Goal: Task Accomplishment & Management: Use online tool/utility

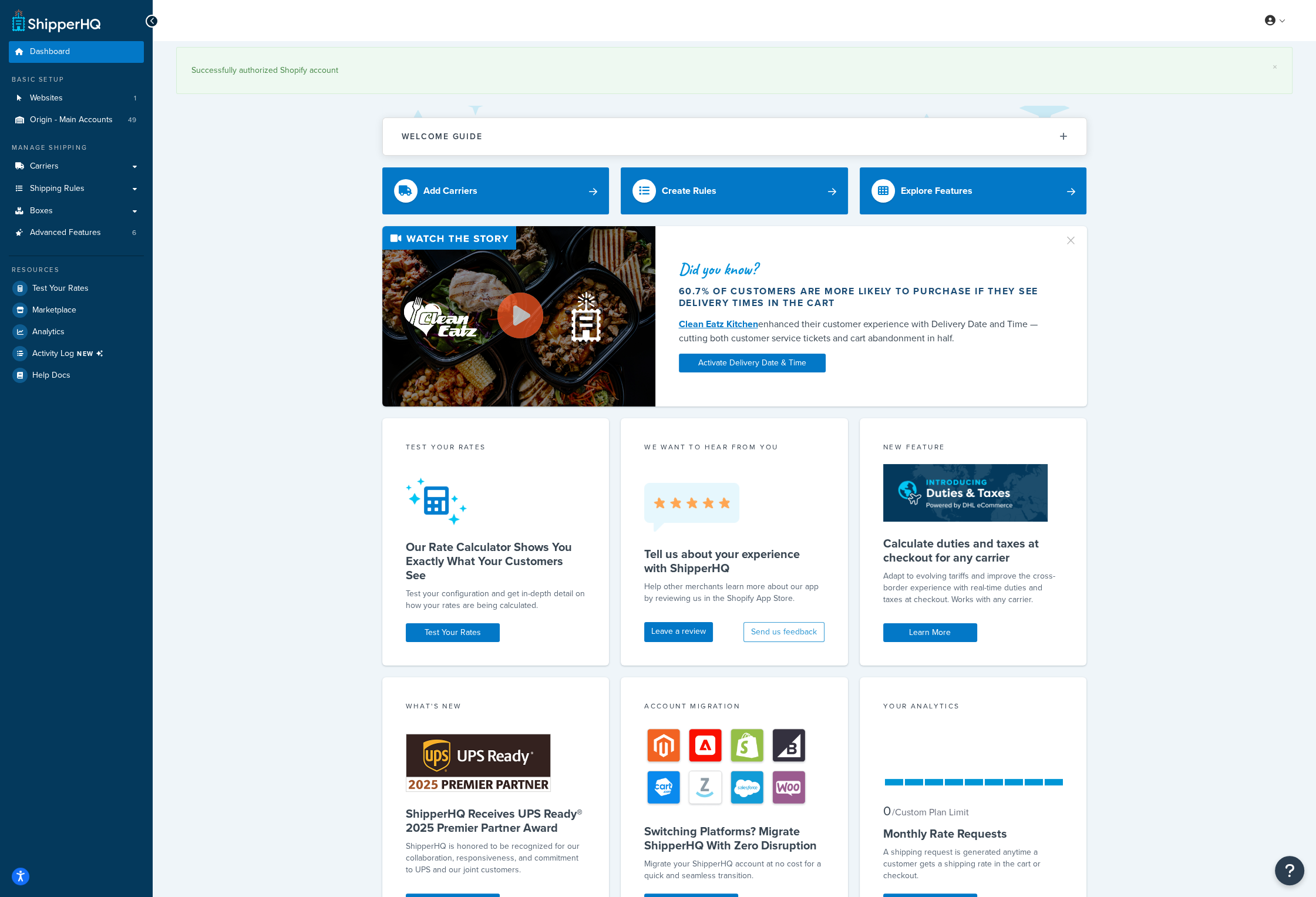
click at [178, 734] on div "× Successfully authorized Shopify account Welcome Guide ShipperHQ: An Overview …" at bounding box center [734, 511] width 1164 height 942
click at [85, 351] on span "NEW" at bounding box center [92, 353] width 31 height 9
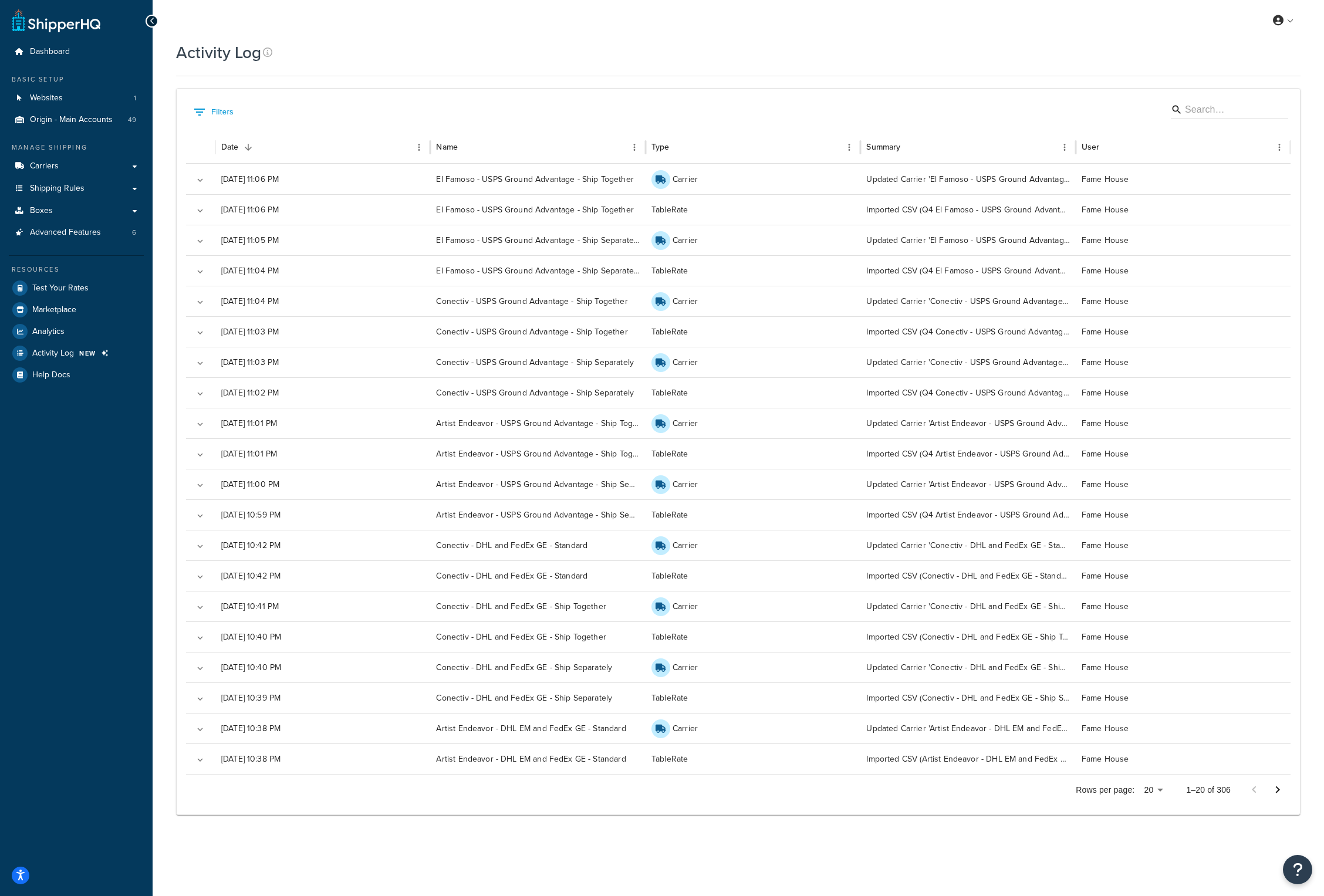
click at [98, 600] on div "Dashboard Basic Setup Websites 1 Origin - Main Accounts 49 Manage Shipping Carr…" at bounding box center [76, 448] width 152 height 896
click at [1287, 22] on link at bounding box center [1284, 20] width 34 height 17
click at [1247, 139] on link "Logout" at bounding box center [1247, 138] width 104 height 24
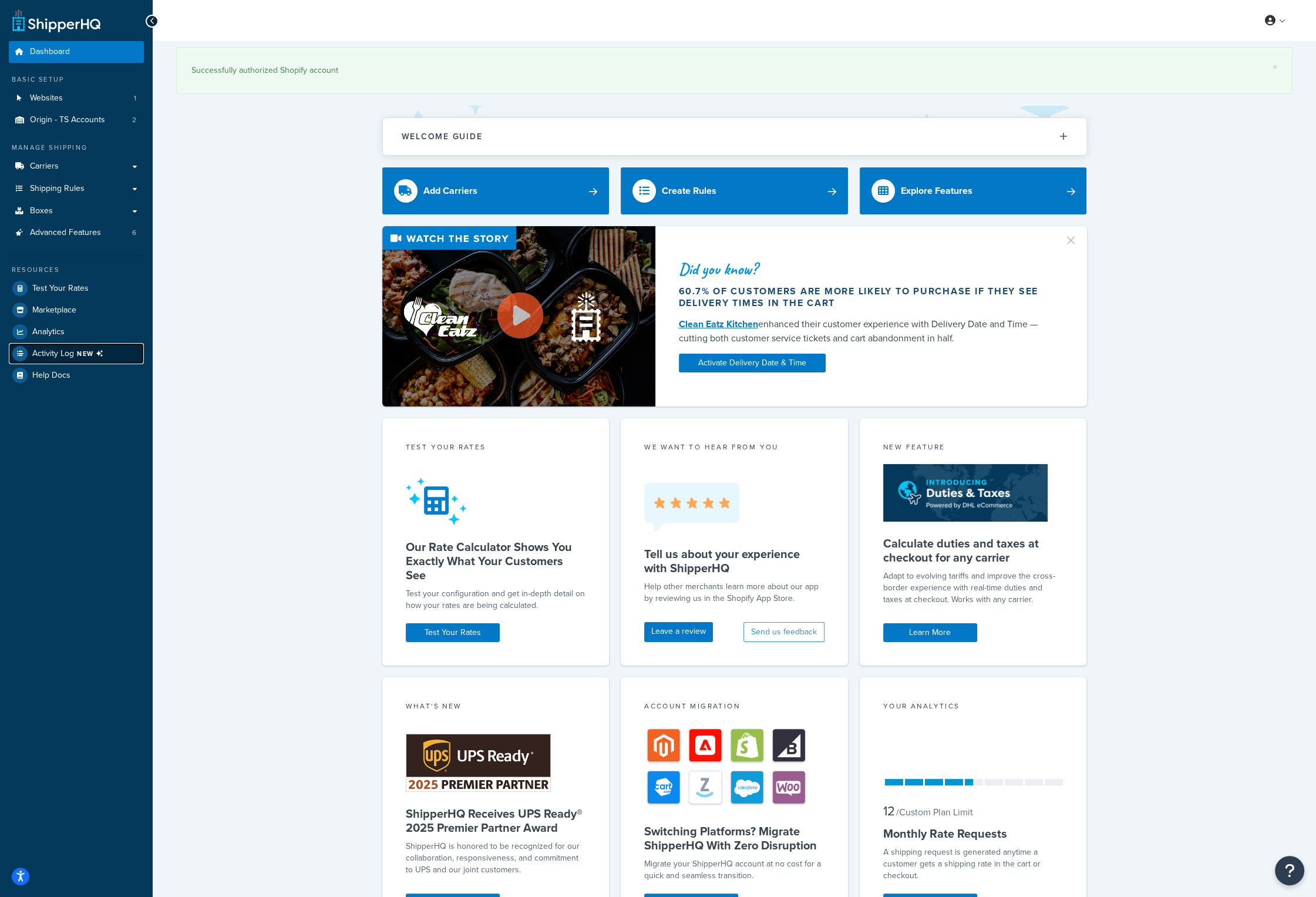
click at [97, 359] on icon at bounding box center [100, 353] width 15 height 15
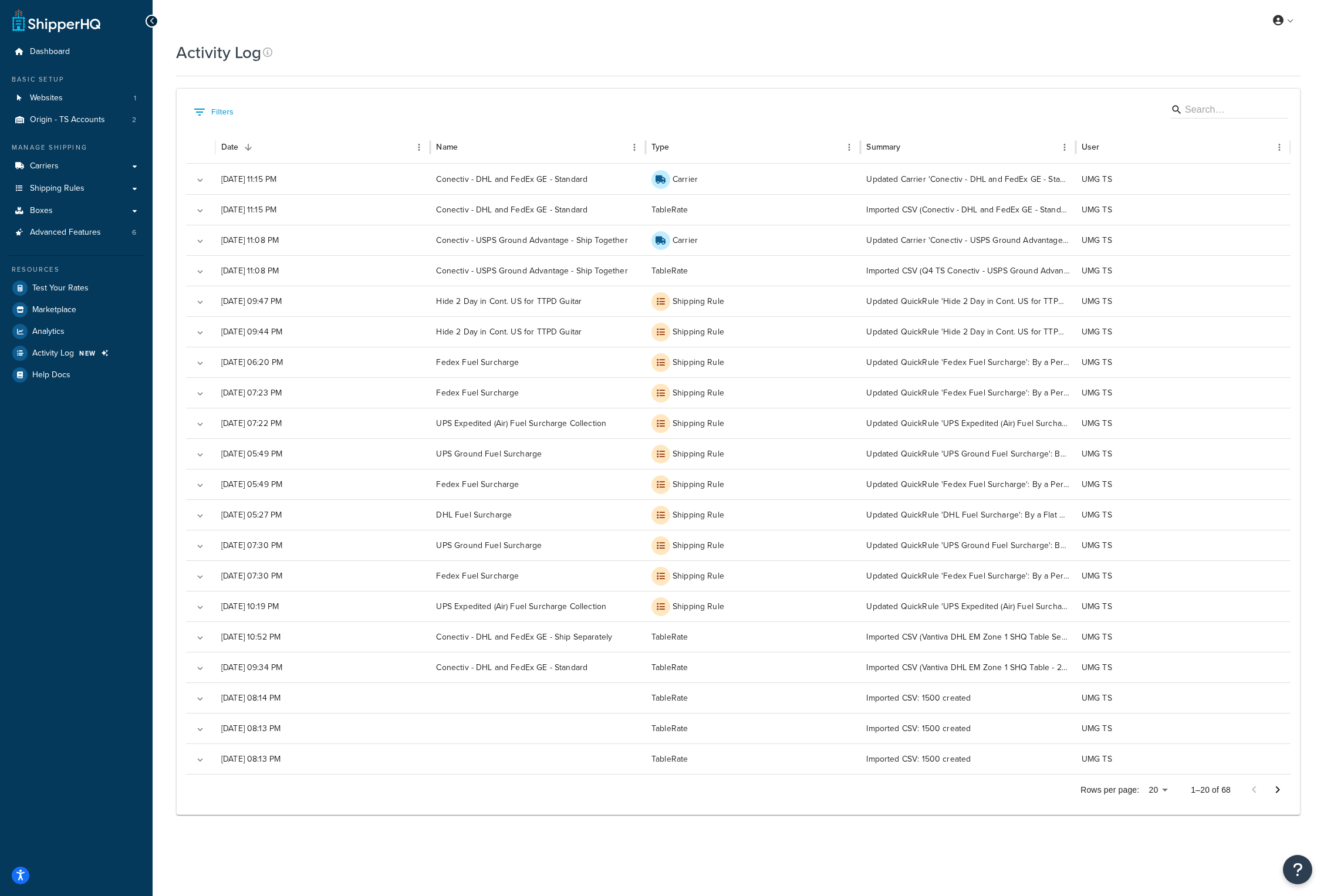
click at [170, 333] on div "Activity Log Contact Us Send Us A Message Contact Information Name * Email * Co…" at bounding box center [738, 443] width 1172 height 803
click at [1289, 22] on link at bounding box center [1284, 20] width 34 height 17
click at [1243, 137] on link "Logout" at bounding box center [1247, 138] width 104 height 24
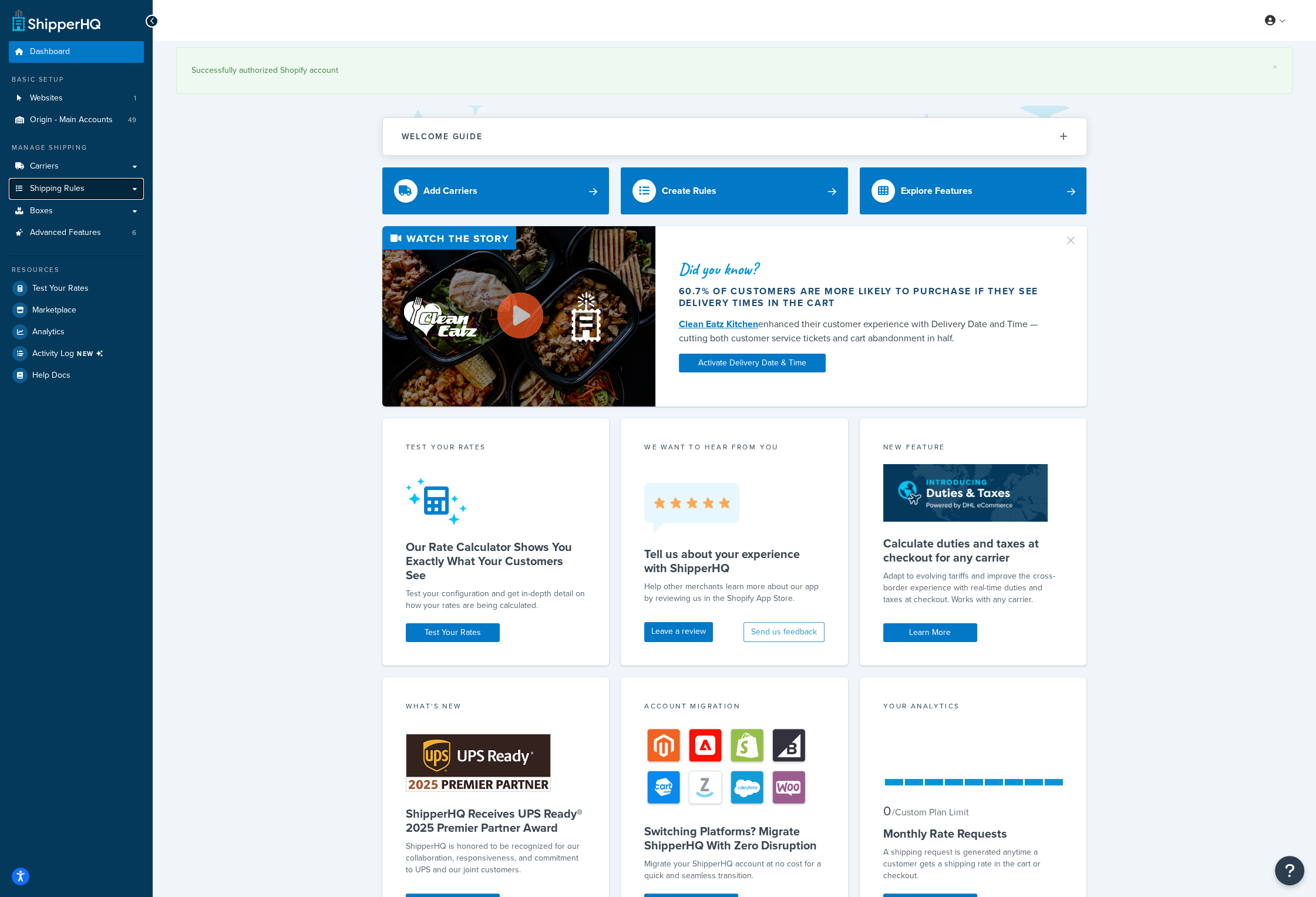
click at [65, 196] on link "Shipping Rules" at bounding box center [76, 188] width 135 height 22
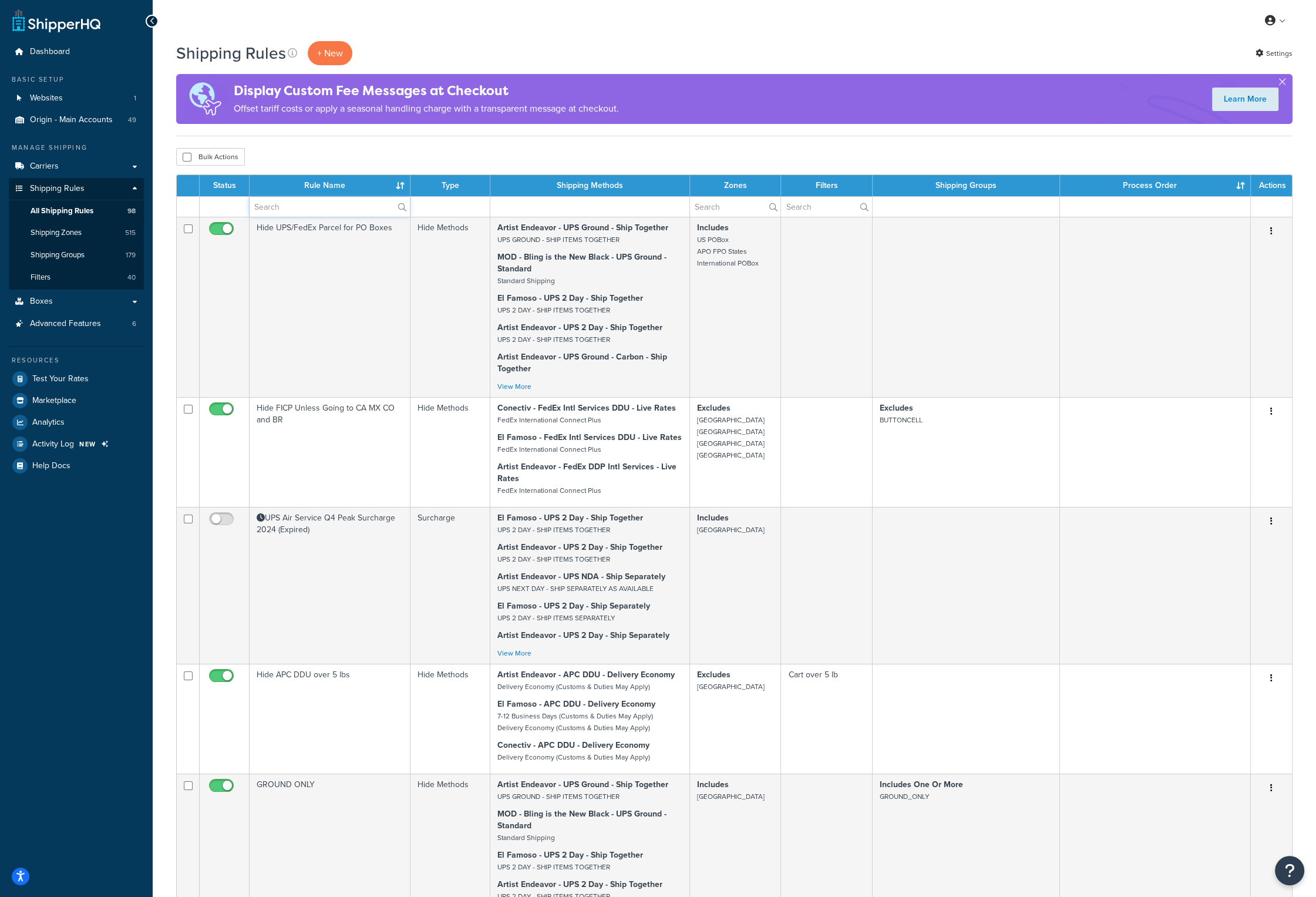
click at [295, 206] on input "text" at bounding box center [329, 207] width 160 height 20
type input "fuel"
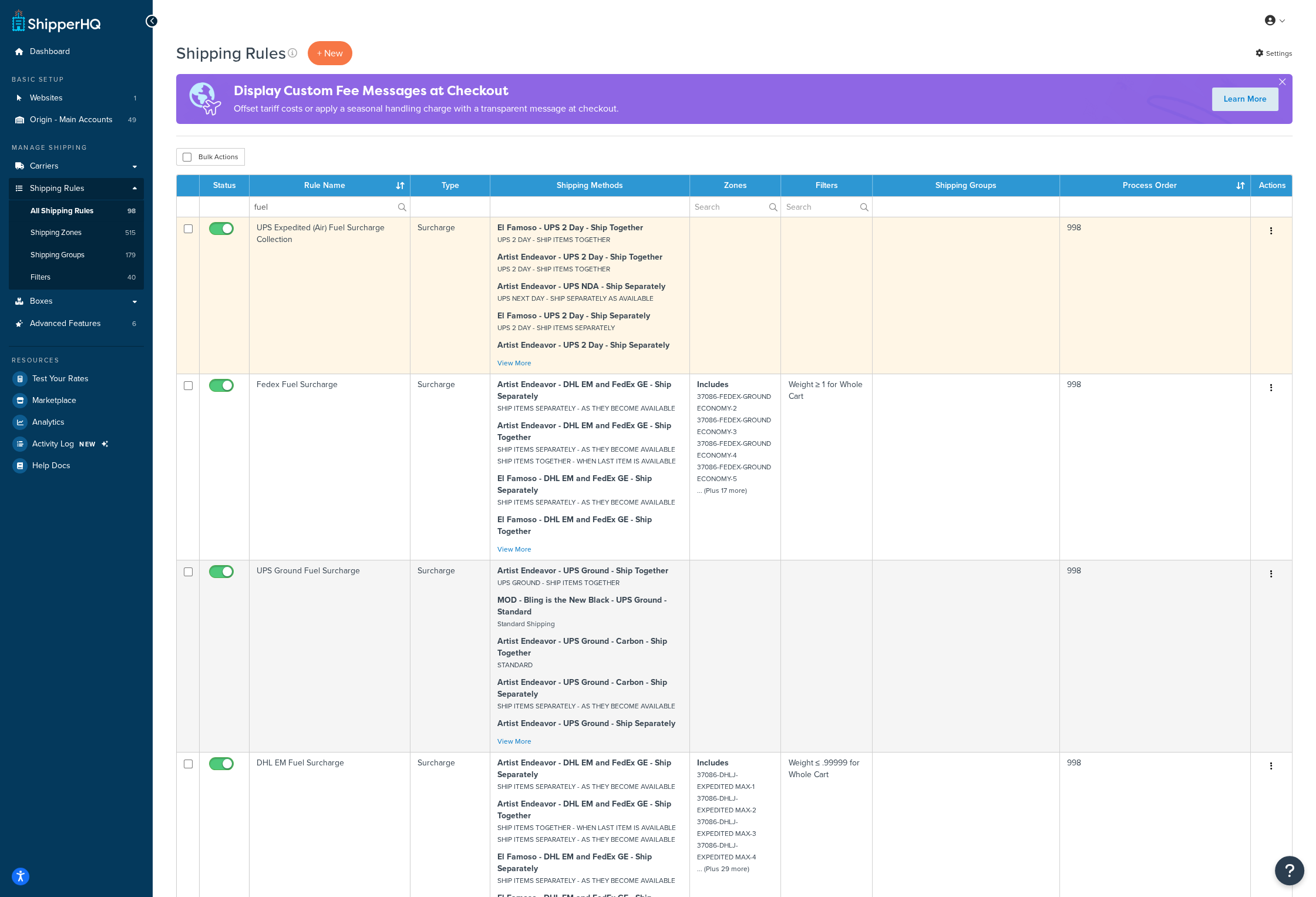
click at [285, 231] on td "UPS Expedited (Air) Fuel Surcharge Collection" at bounding box center [330, 295] width 161 height 157
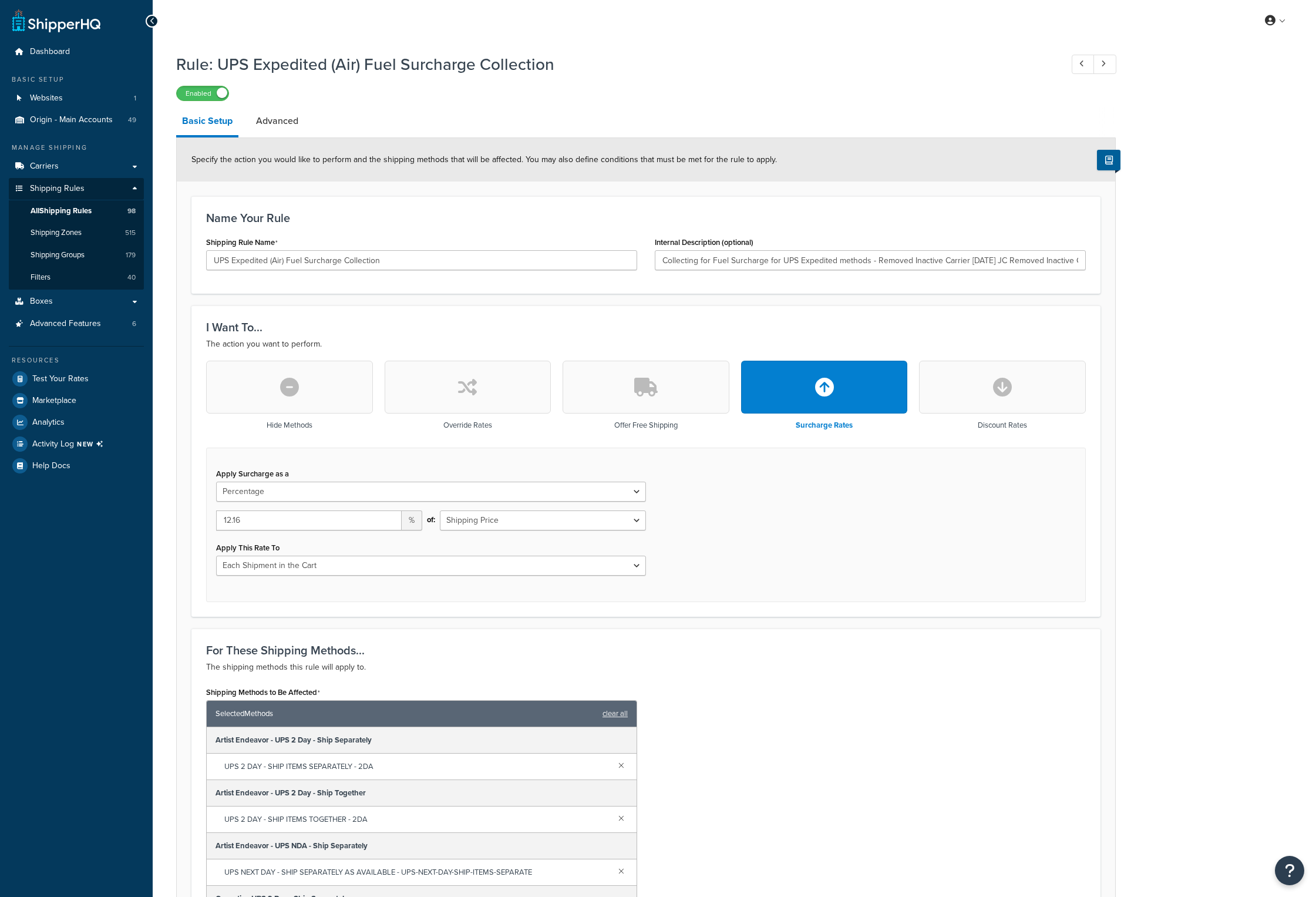
select select "PERCENTAGE"
select select "CART"
click at [237, 519] on input "12.16" at bounding box center [309, 521] width 186 height 20
type input "12.32"
click at [848, 865] on div "Shipping Methods to Be Affected Selected Methods clear all Artist Endeavor - UP…" at bounding box center [646, 839] width 897 height 311
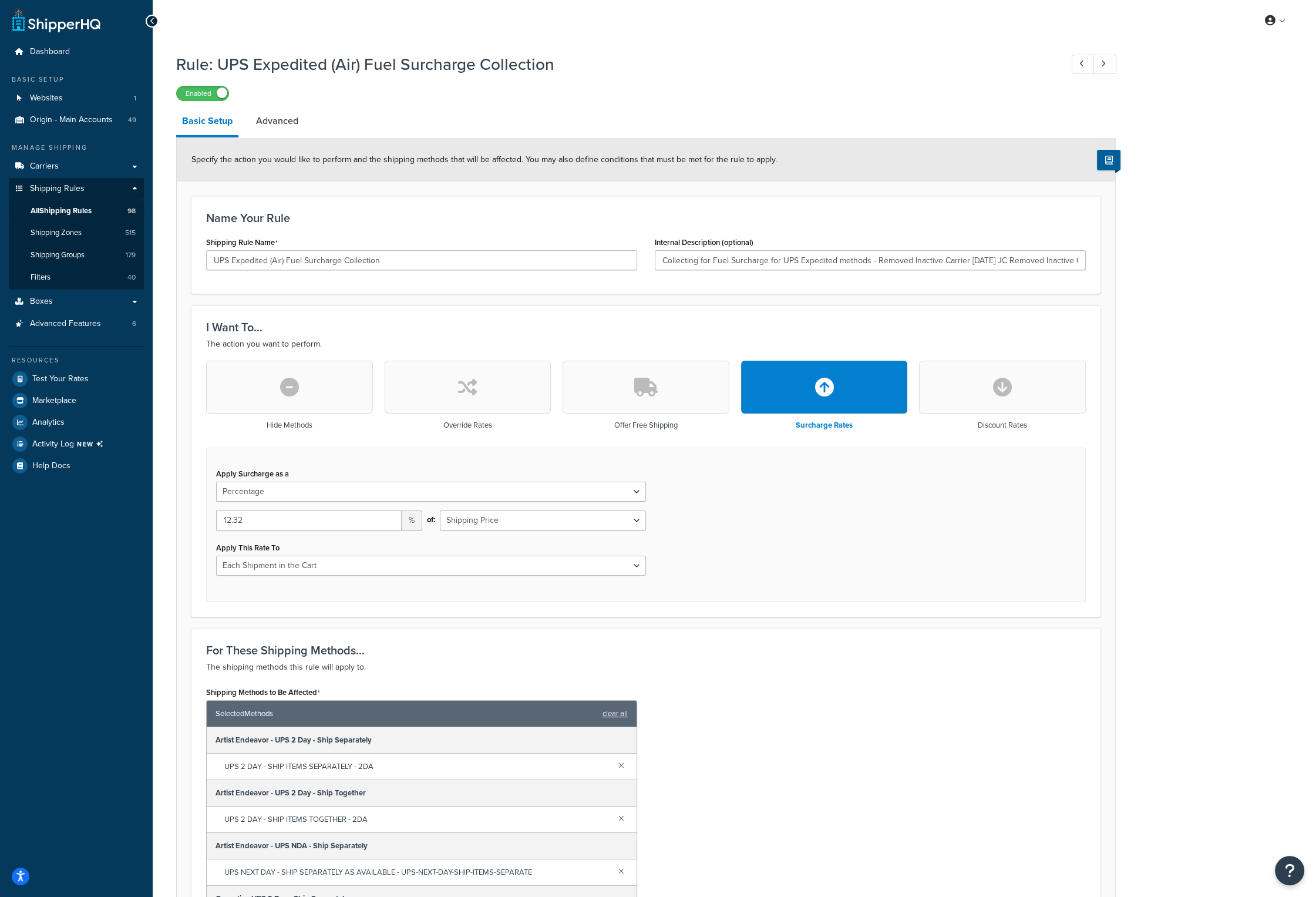
scroll to position [319, 0]
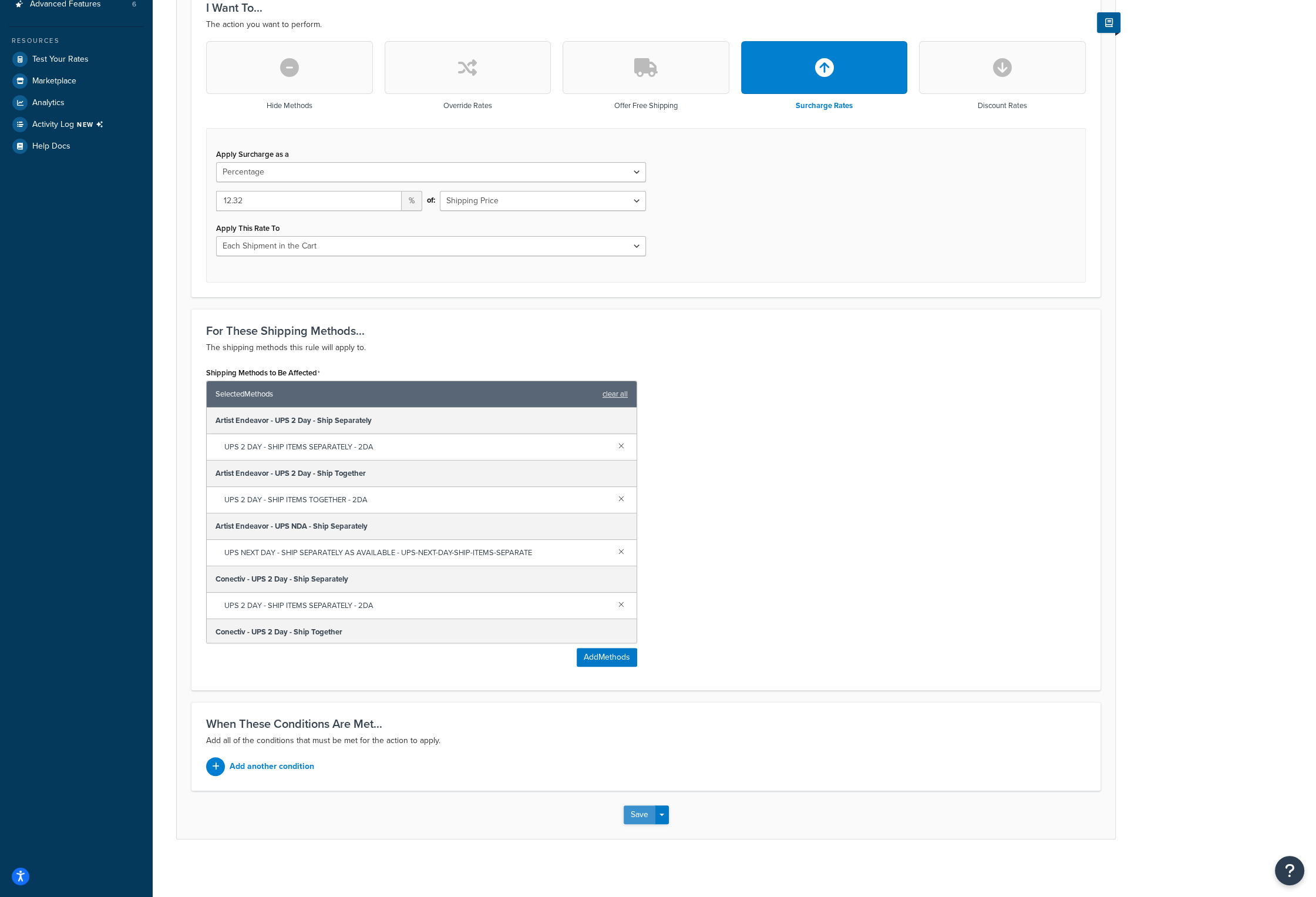
click at [639, 812] on button "Save" at bounding box center [639, 815] width 32 height 19
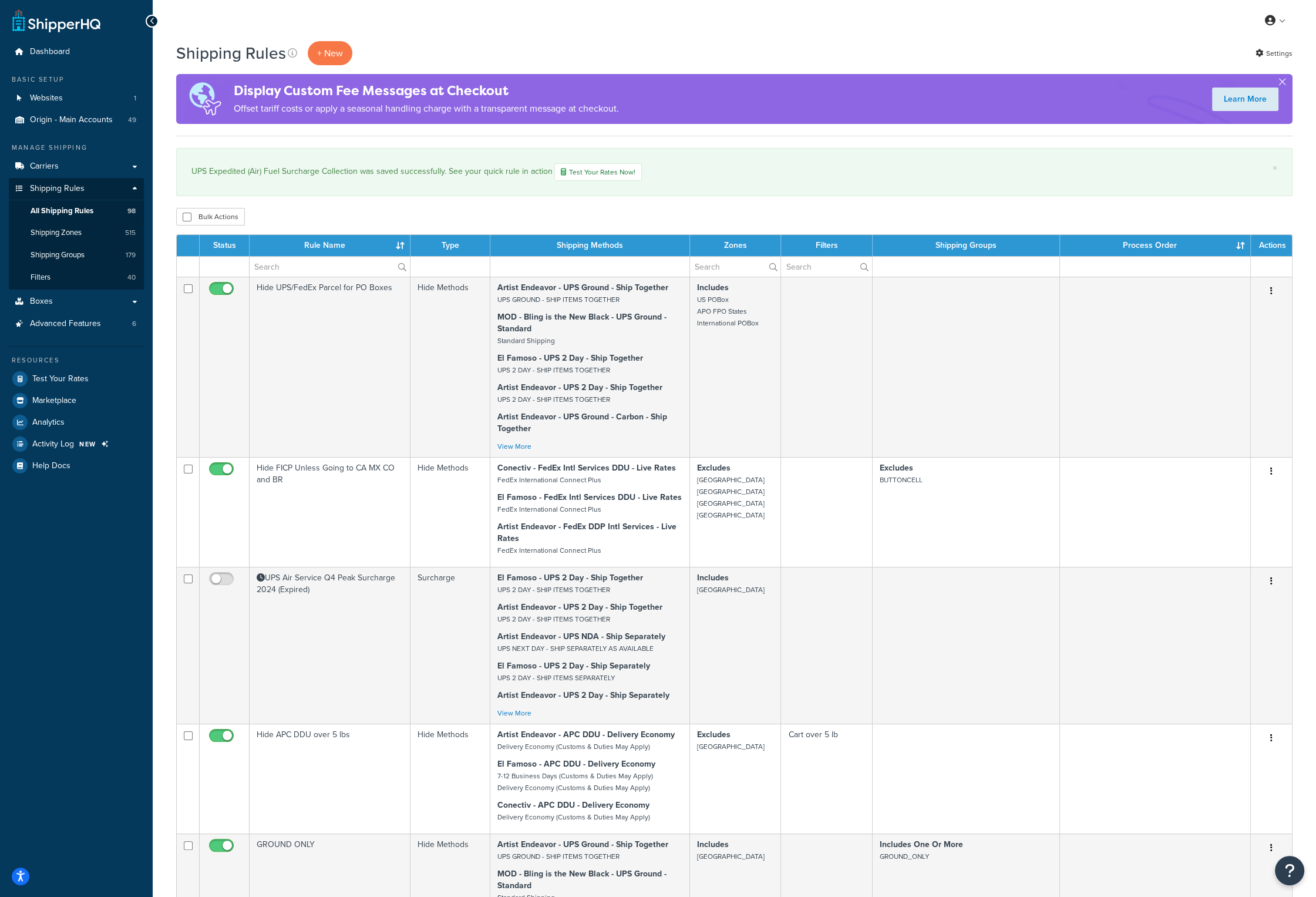
click at [310, 276] on input "text" at bounding box center [329, 267] width 160 height 20
type input "fuel"
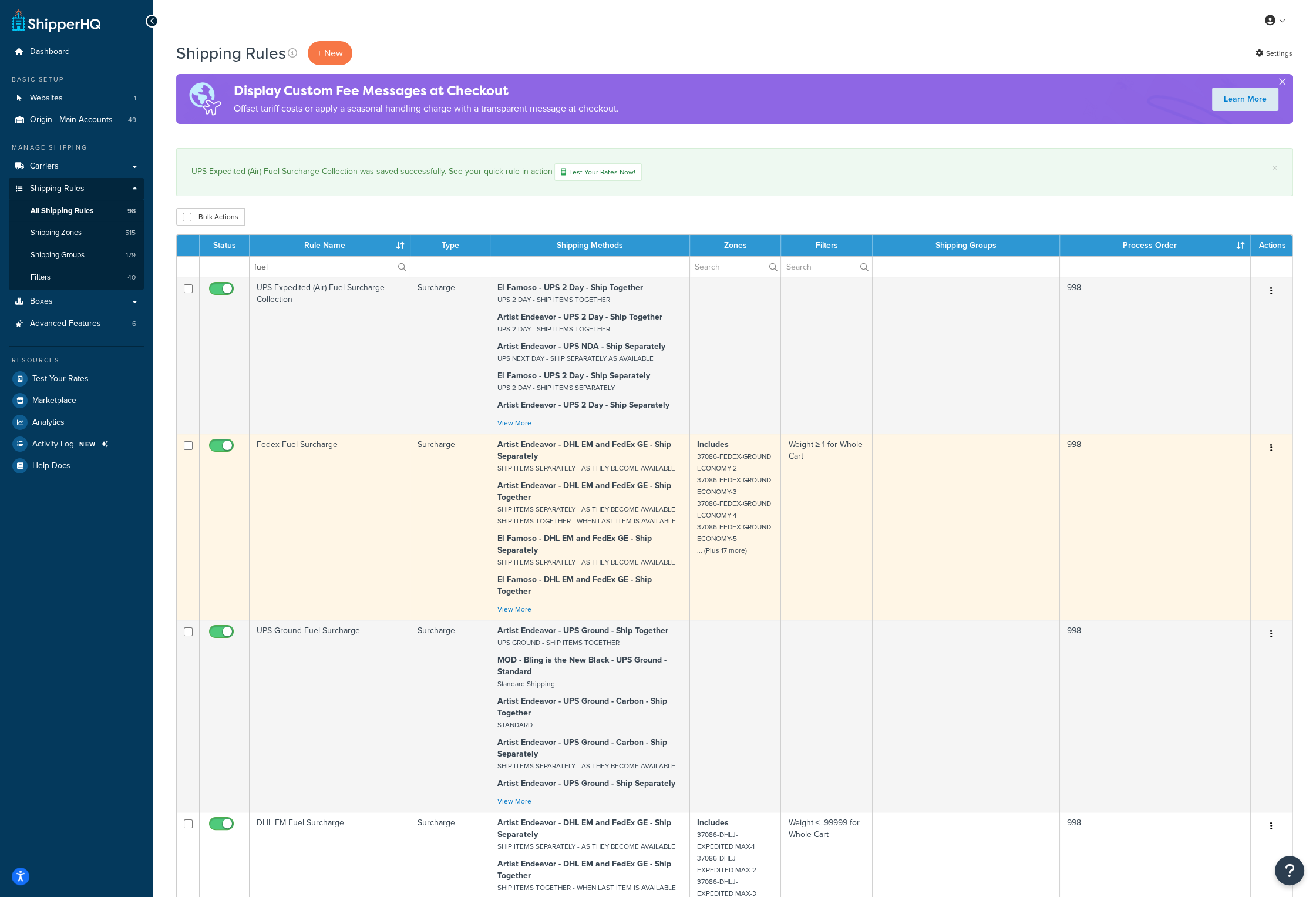
click at [319, 448] on td "Fedex Fuel Surcharge" at bounding box center [330, 527] width 161 height 186
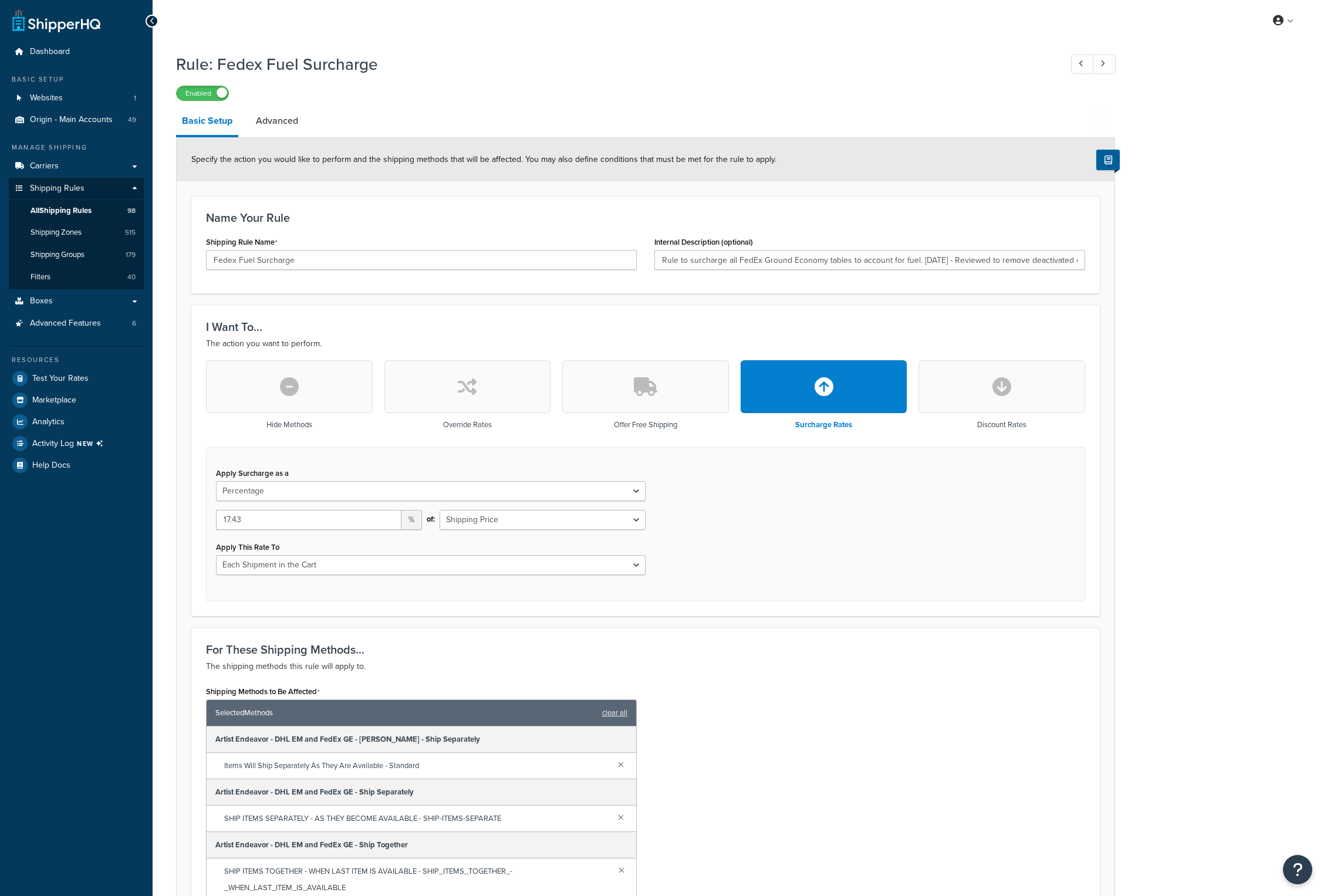
select select "PERCENTAGE"
select select "CART"
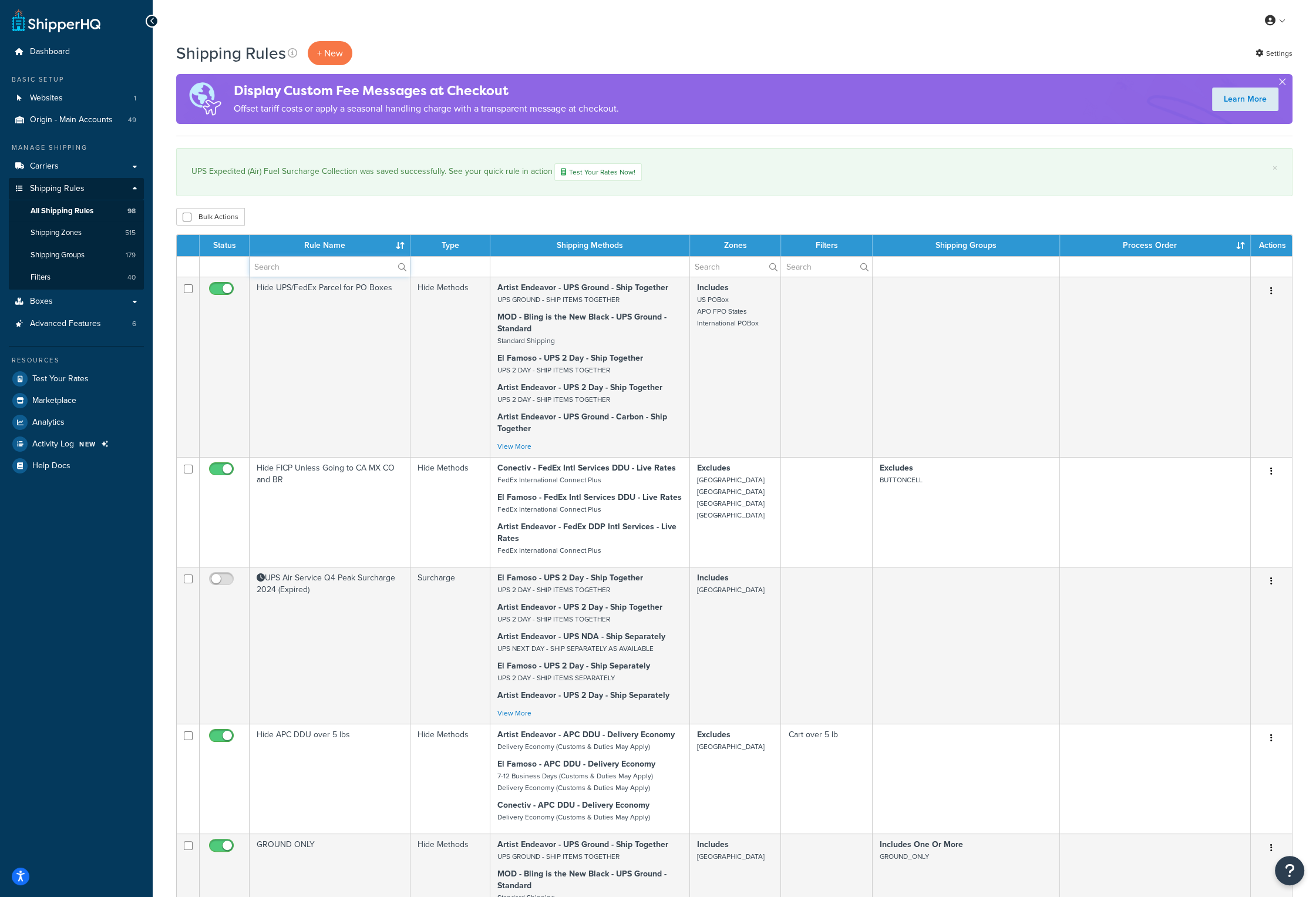
click at [334, 263] on input "text" at bounding box center [329, 267] width 160 height 20
type input "fuel"
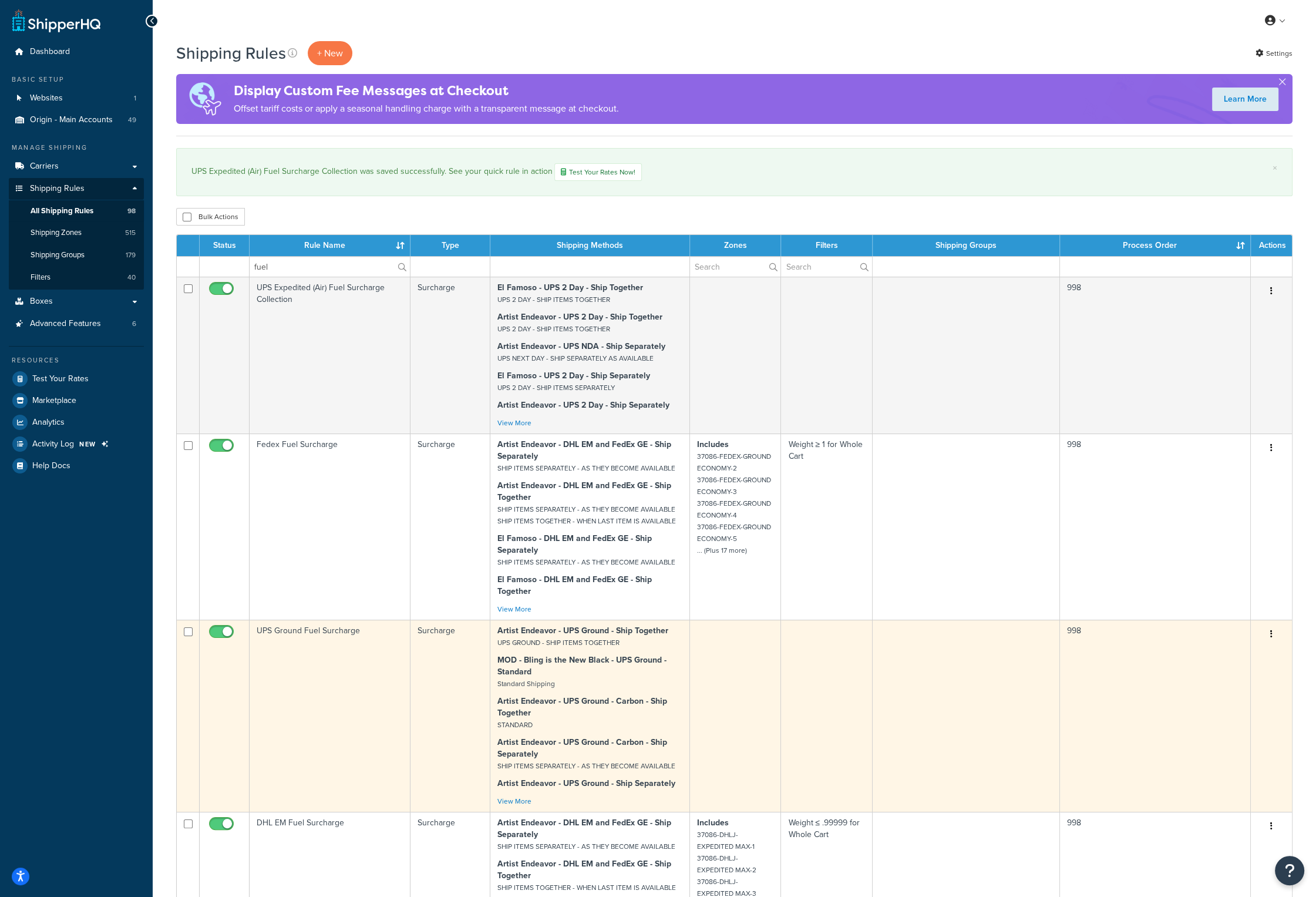
click at [336, 634] on td "UPS Ground Fuel Surcharge" at bounding box center [330, 716] width 161 height 192
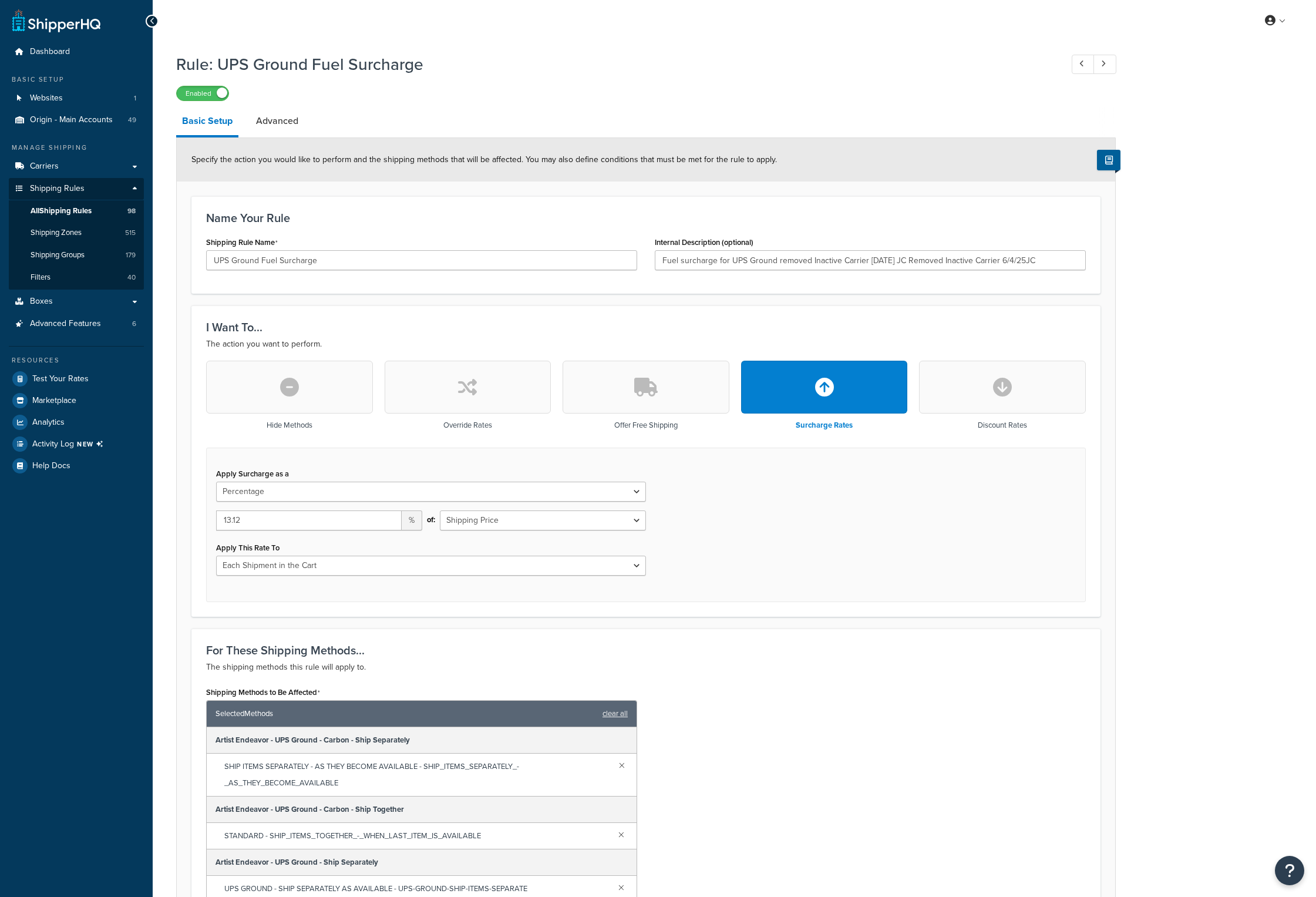
select select "PERCENTAGE"
select select "CART"
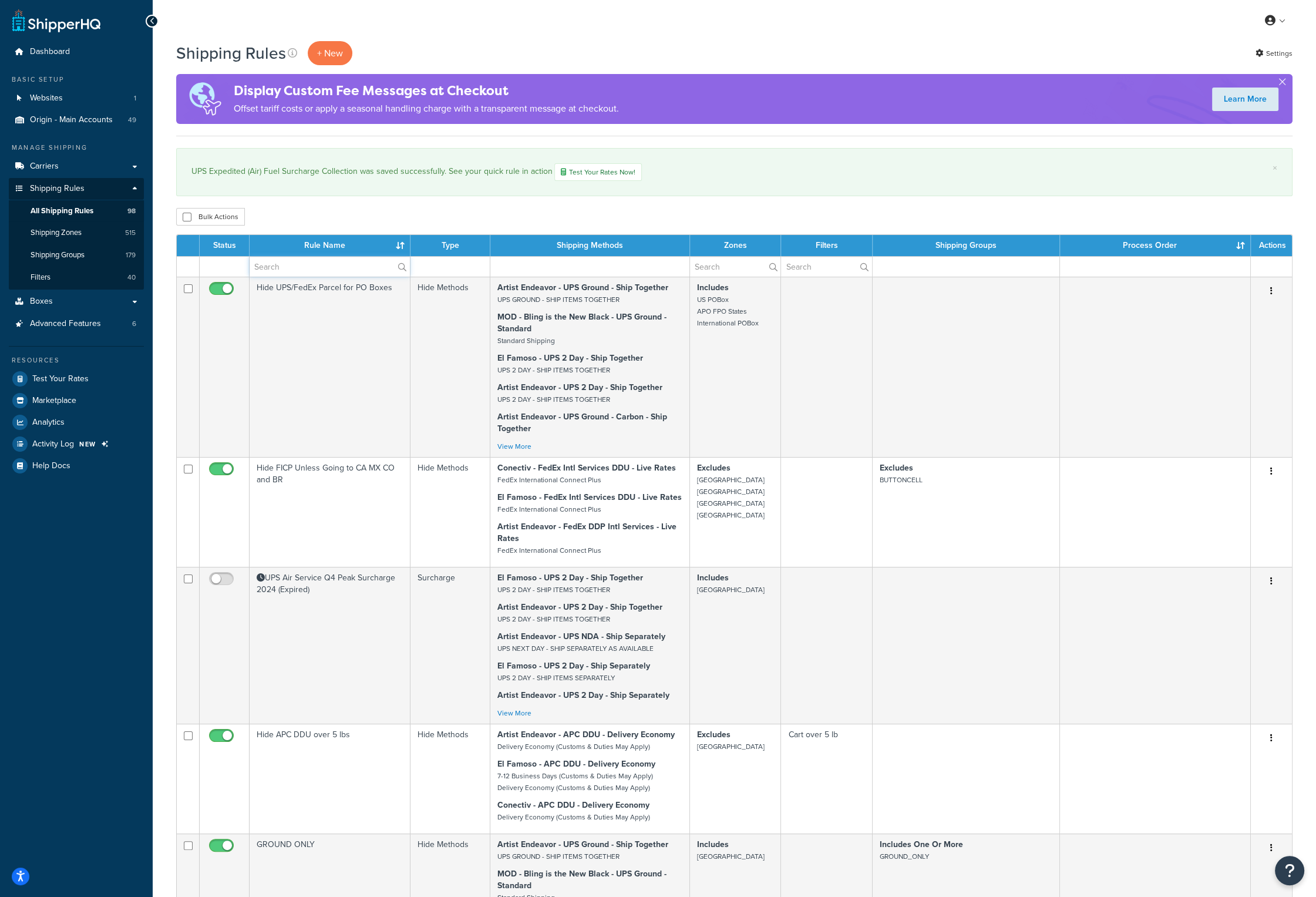
click at [287, 270] on input "text" at bounding box center [329, 267] width 160 height 20
type input "fuel"
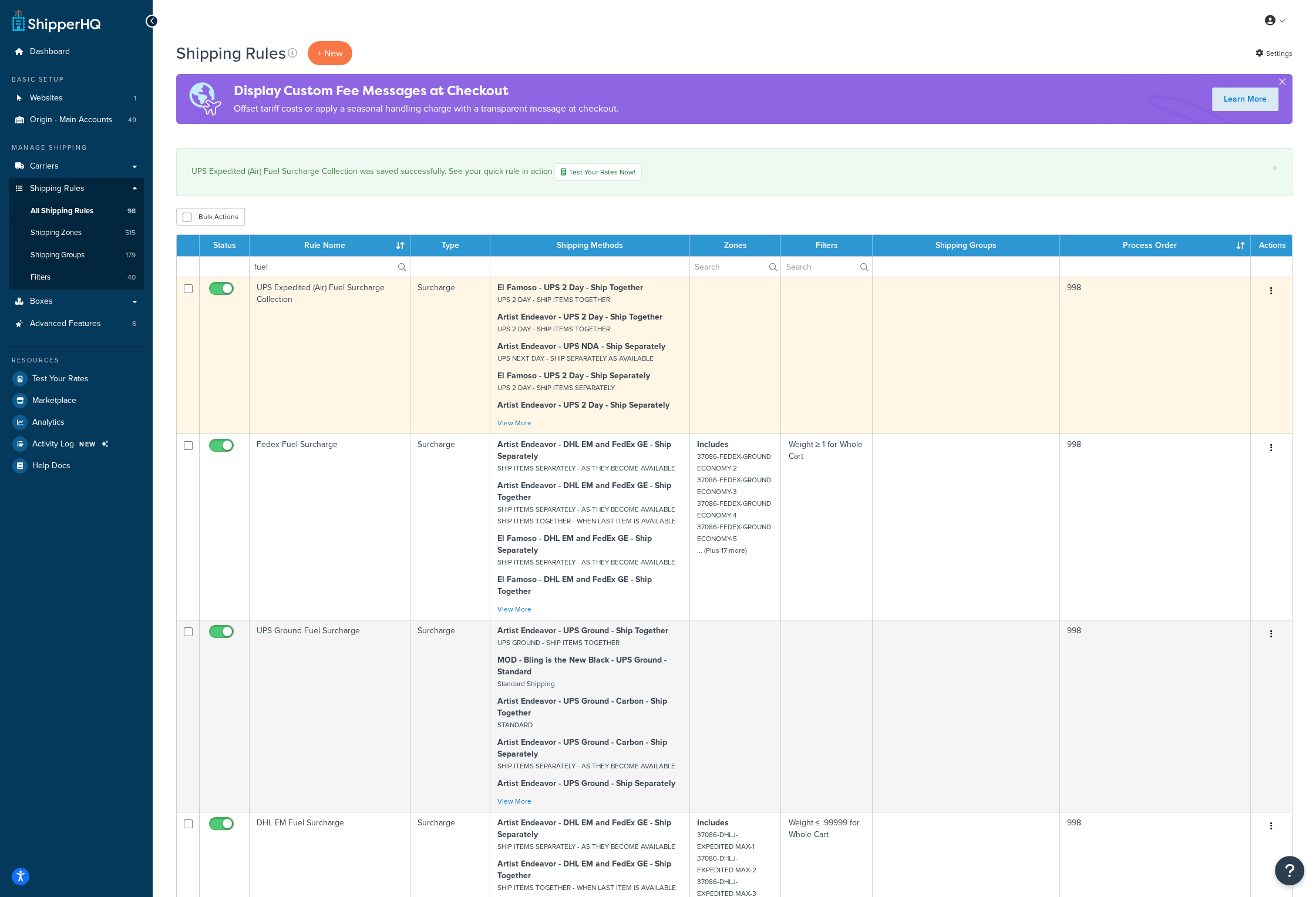
click at [293, 299] on td "UPS Expedited (Air) Fuel Surcharge Collection" at bounding box center [330, 355] width 161 height 157
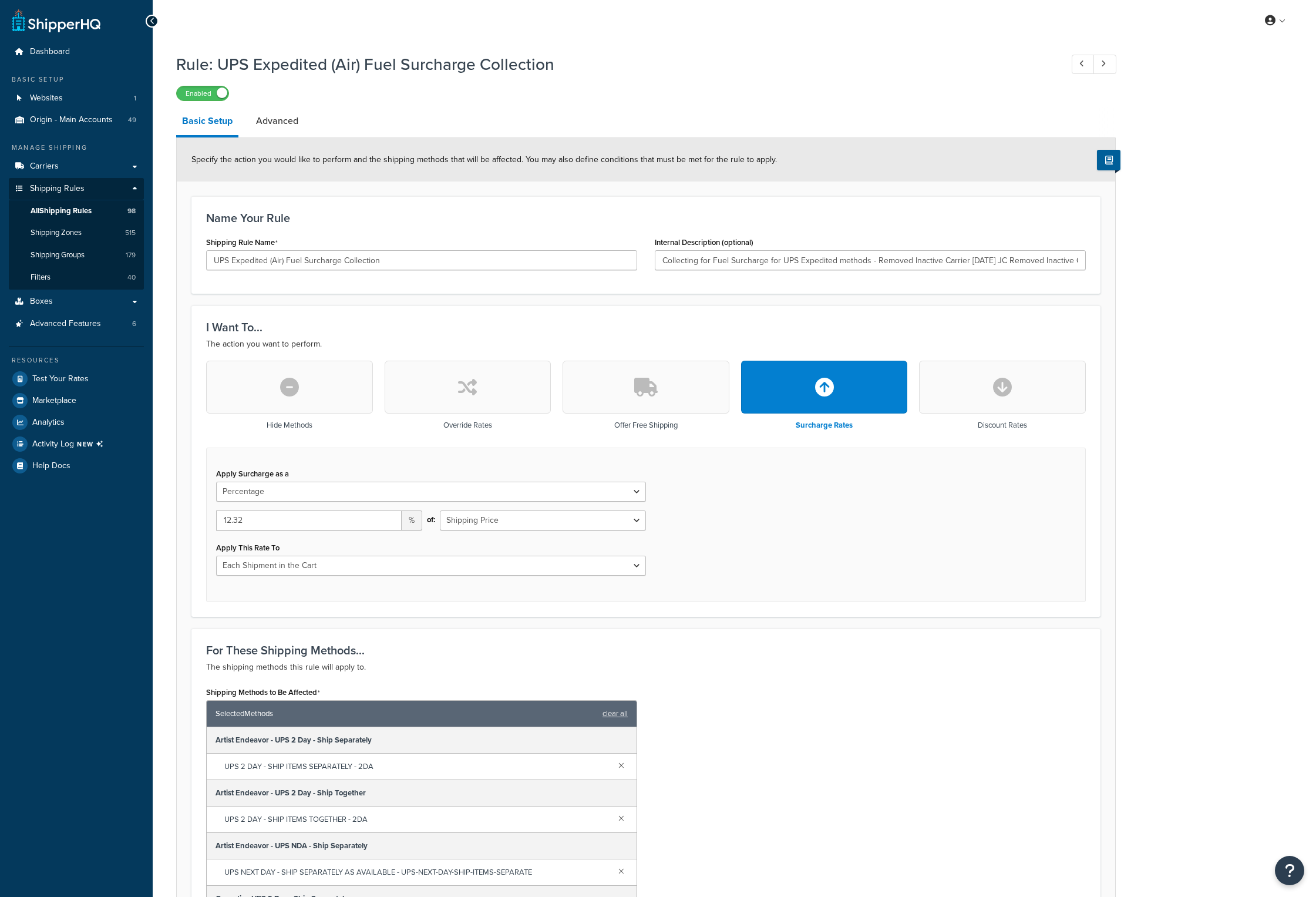
select select "PERCENTAGE"
select select "CART"
click at [1284, 23] on link at bounding box center [1276, 20] width 34 height 17
click at [1228, 136] on span "Logout" at bounding box center [1222, 139] width 23 height 12
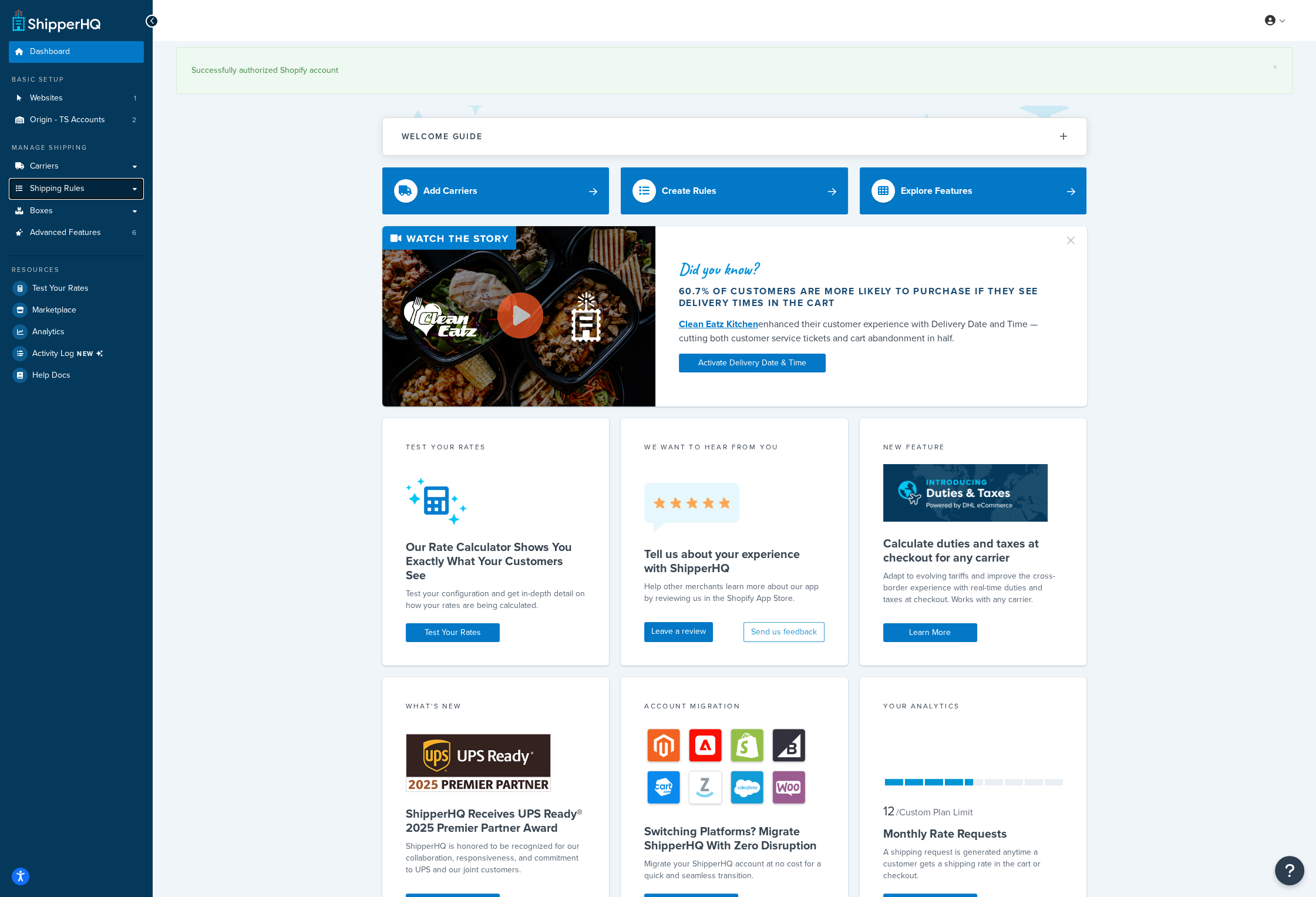
click at [76, 185] on span "Shipping Rules" at bounding box center [58, 189] width 55 height 10
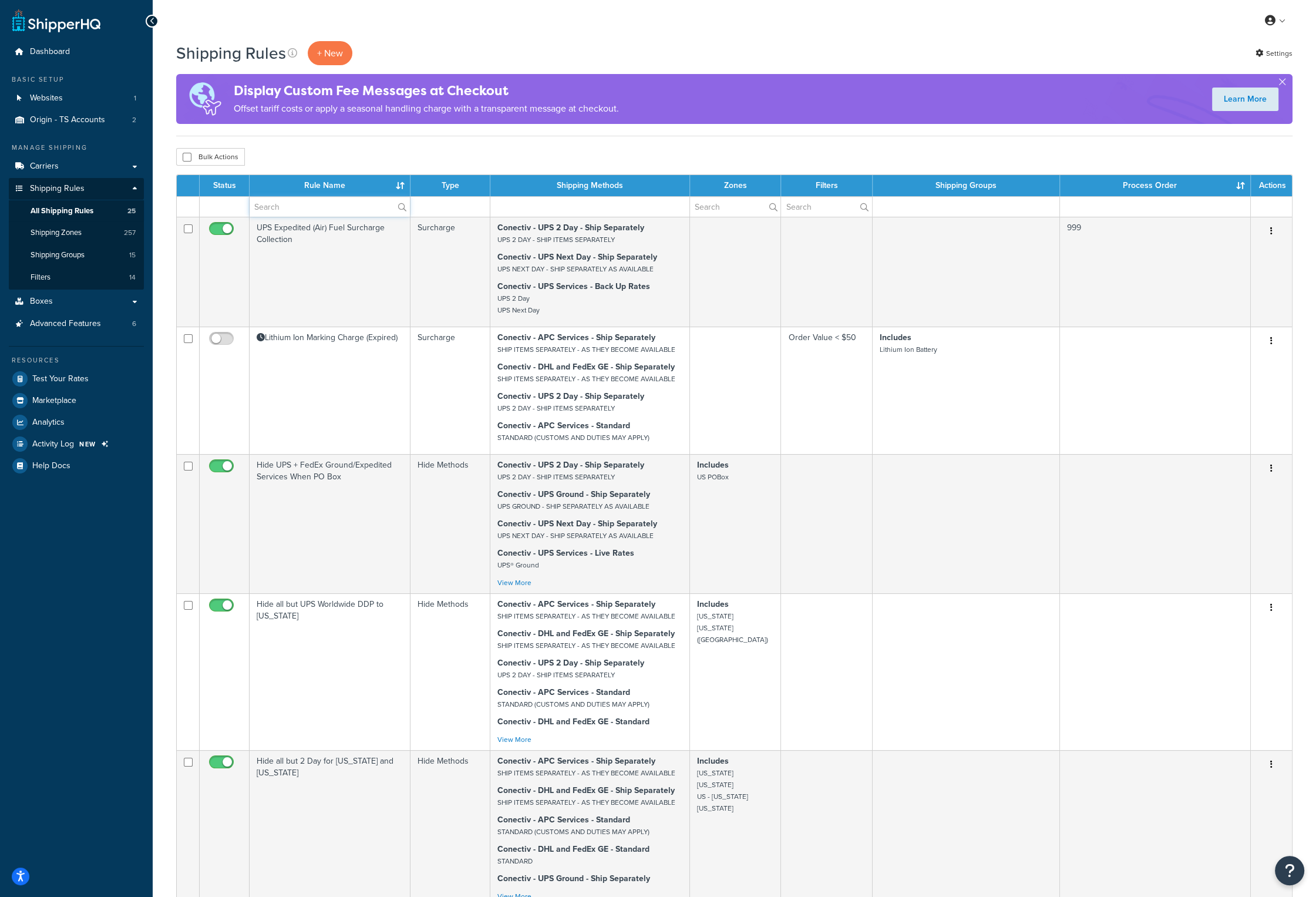
click at [291, 213] on input "text" at bounding box center [329, 207] width 160 height 20
type input "fuel"
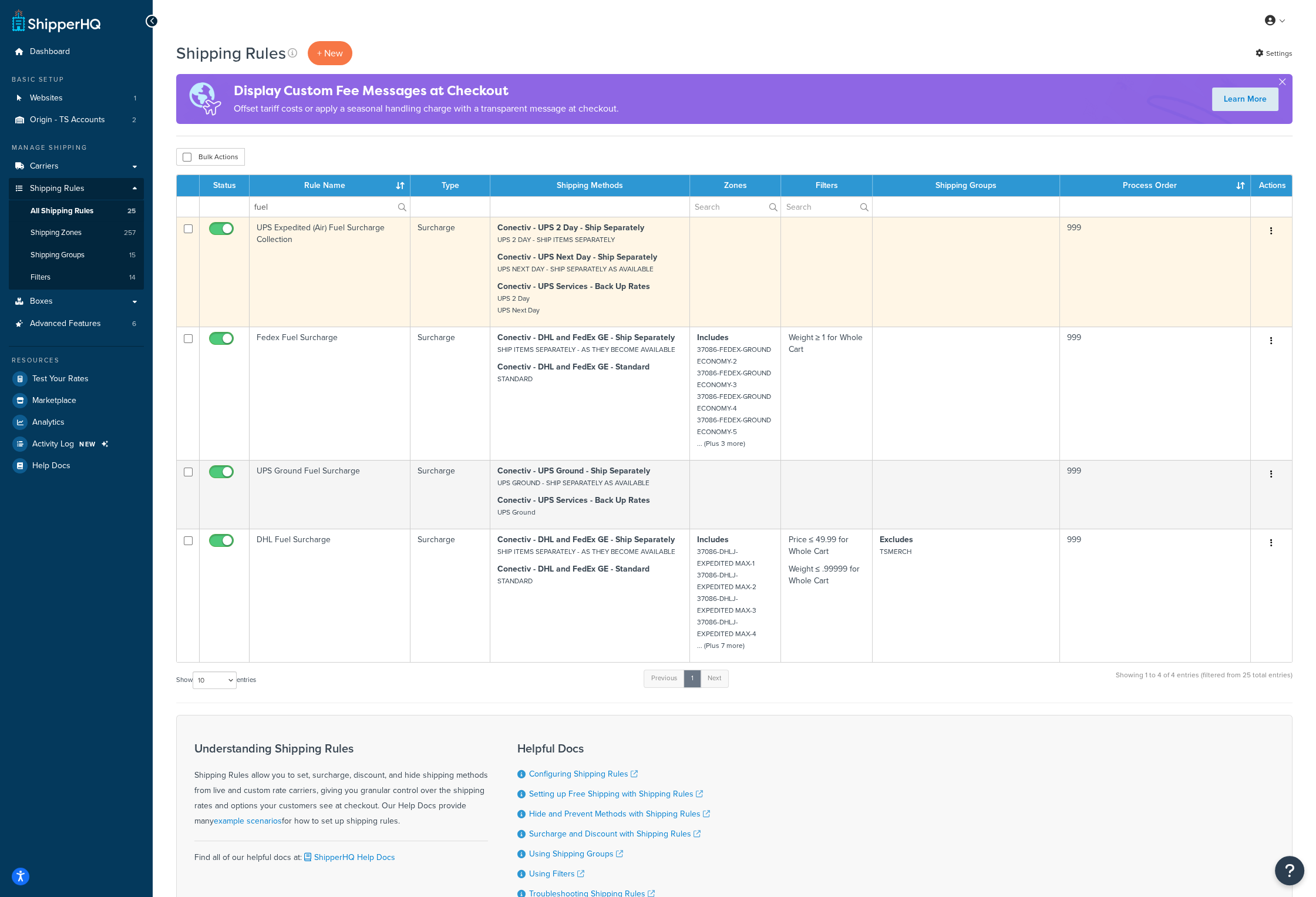
click at [261, 258] on td "UPS Expedited (Air) Fuel Surcharge Collection" at bounding box center [330, 271] width 161 height 110
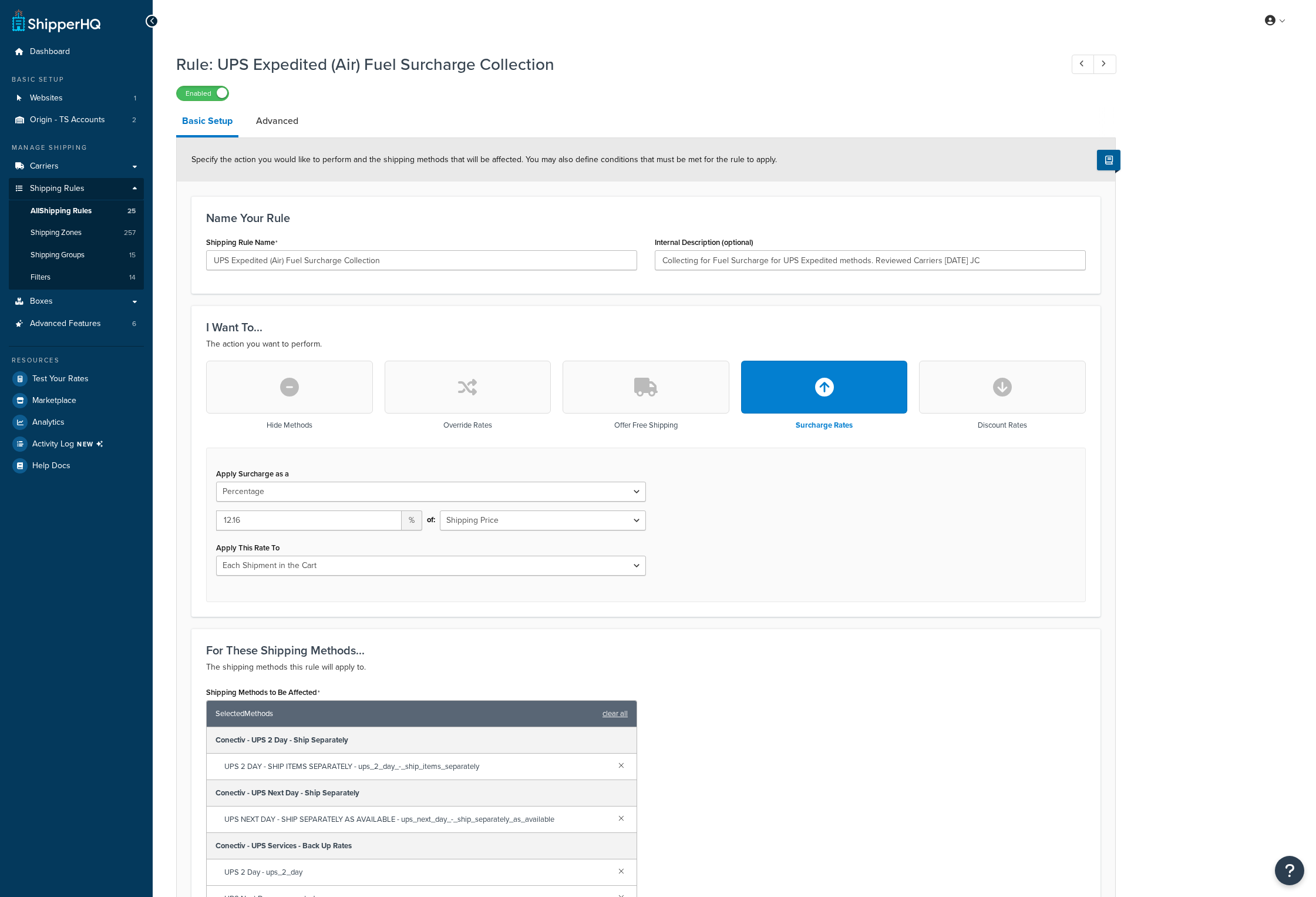
select select "PERCENTAGE"
select select "CART"
click at [242, 519] on input "12.16" at bounding box center [309, 521] width 186 height 20
type input "12.32"
click at [911, 832] on div "Shipping Methods to Be Affected Selected Methods clear all Conectiv - UPS 2 Day…" at bounding box center [646, 814] width 897 height 261
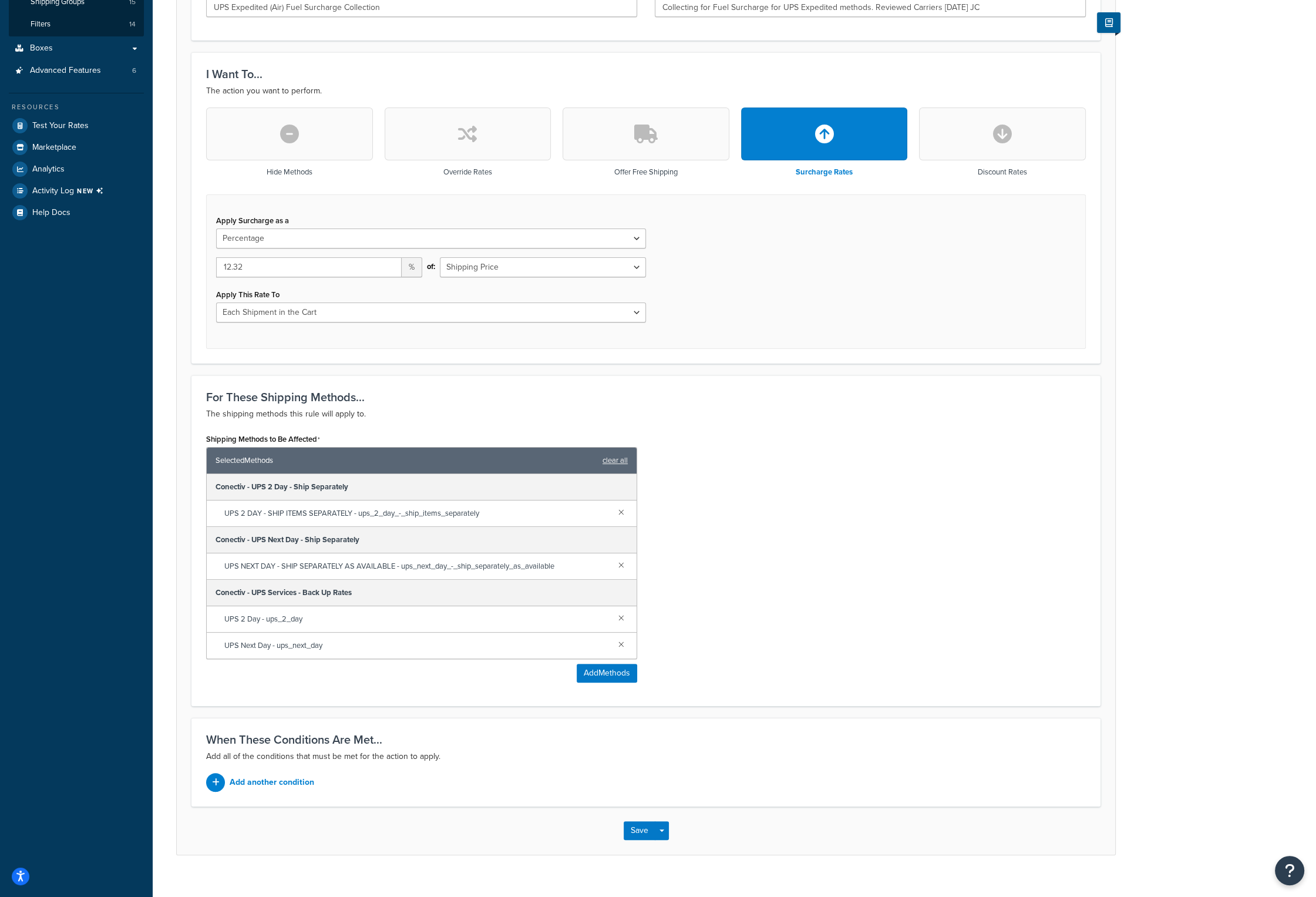
scroll to position [268, 0]
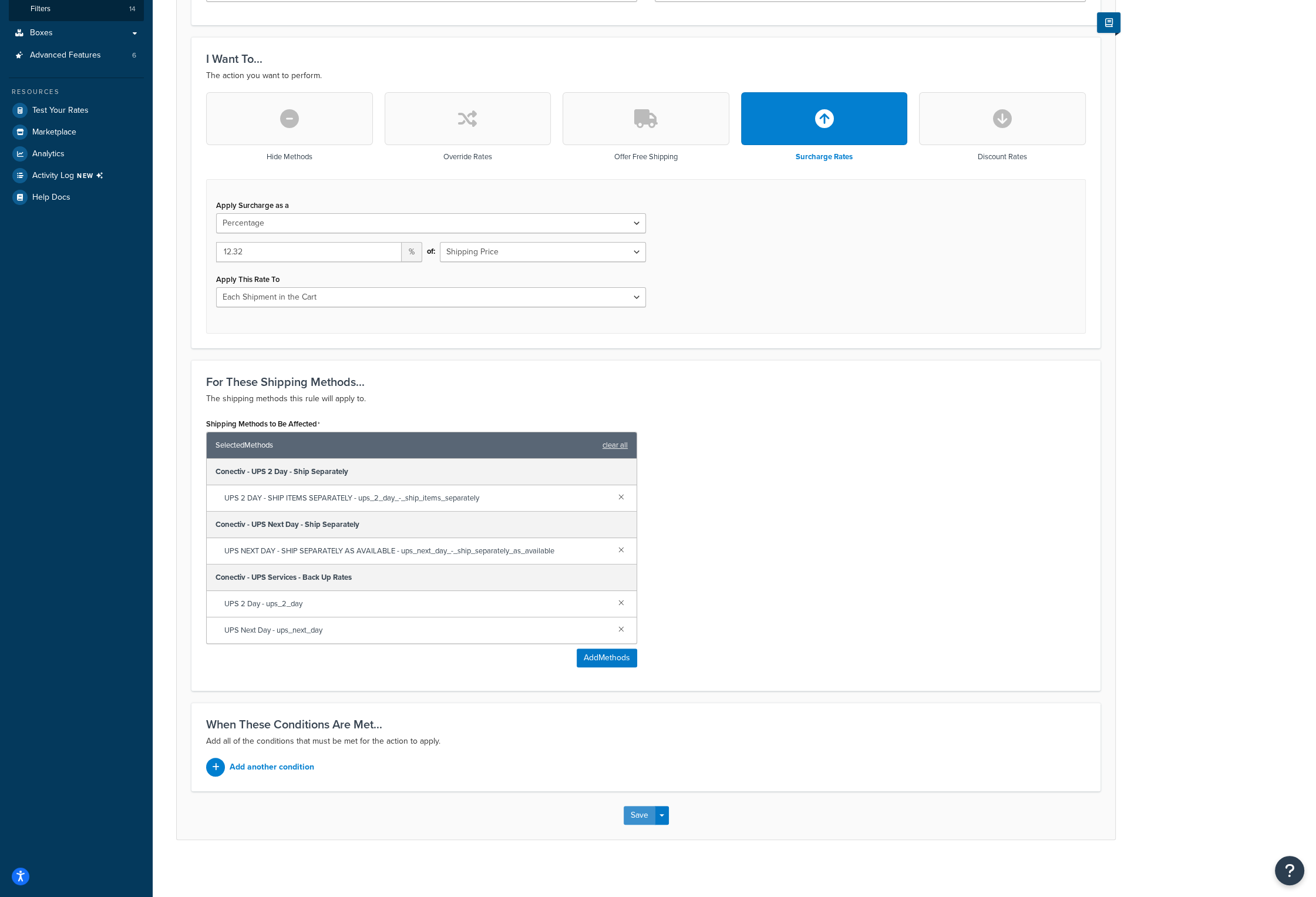
click at [642, 812] on button "Save" at bounding box center [639, 815] width 32 height 19
